Goal: Download file/media

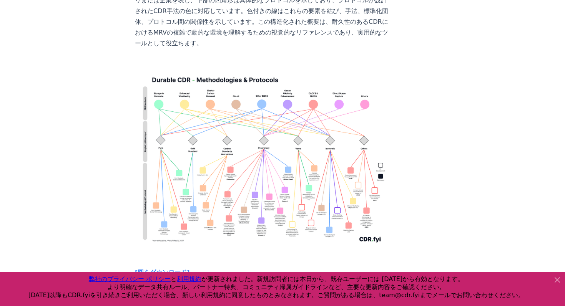
scroll to position [1779, 0]
click at [557, 278] on icon at bounding box center [556, 279] width 9 height 9
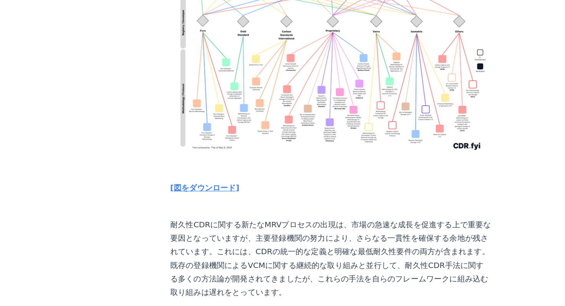
scroll to position [1827, 0]
